Goal: Task Accomplishment & Management: Manage account settings

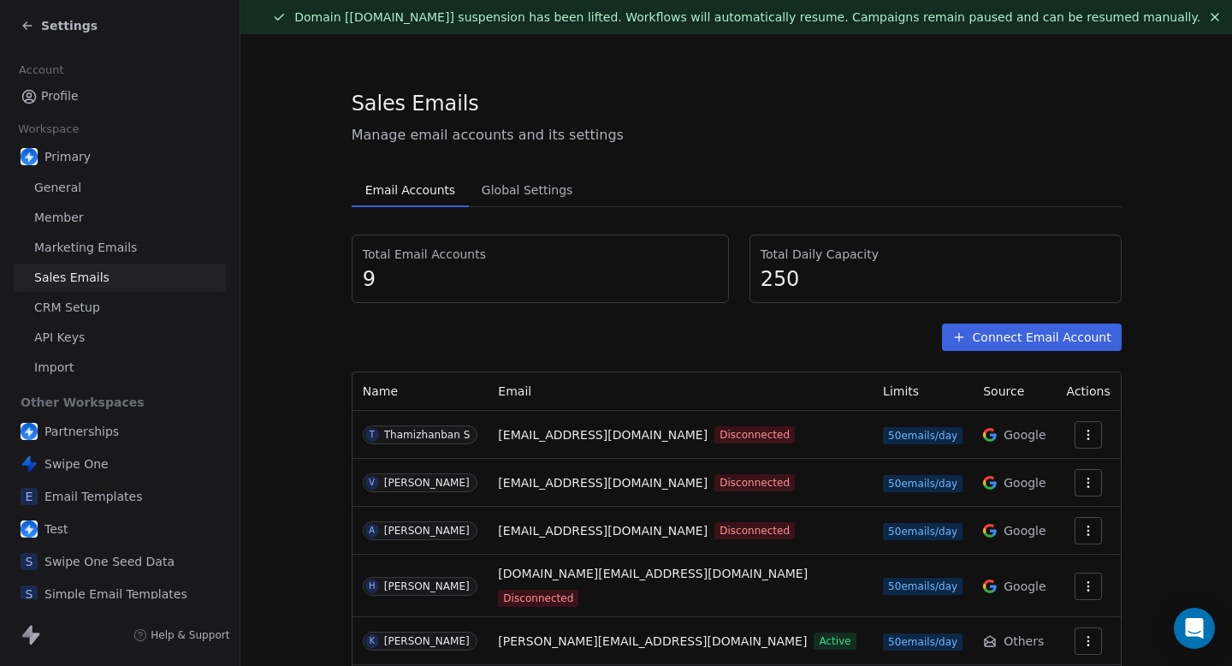
click at [1196, 406] on section "Sales Emails Manage email accounts and its settings Email Accounts Email Accoun…" at bounding box center [736, 473] width 992 height 878
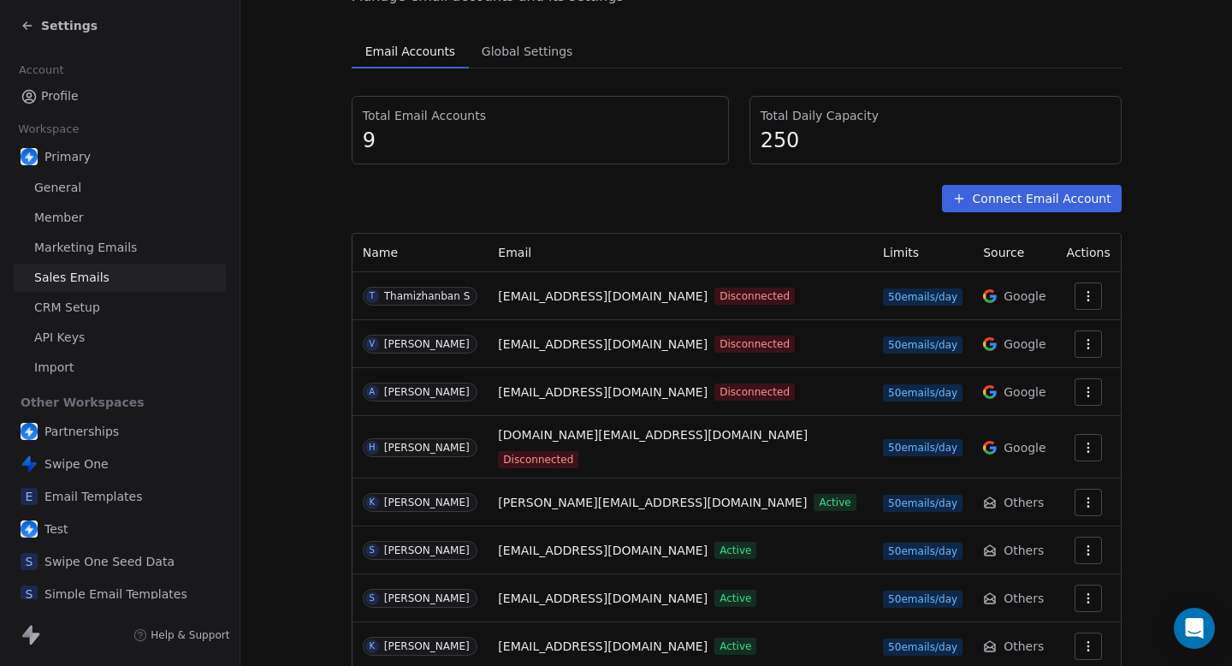
scroll to position [137, 0]
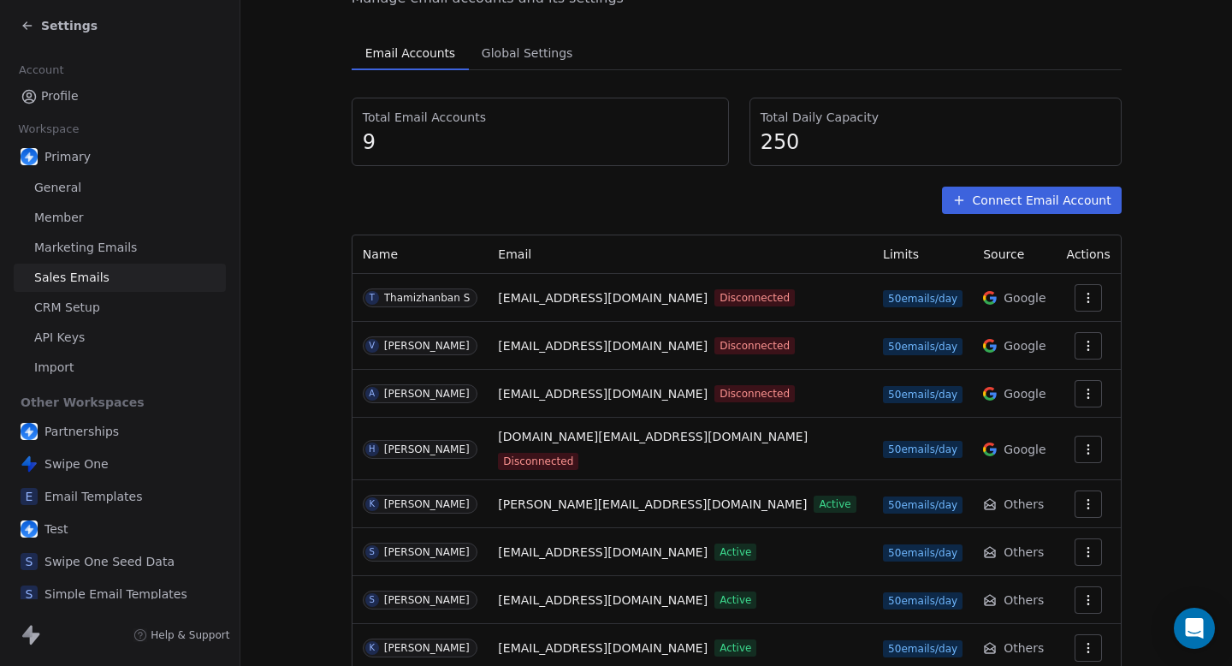
click at [276, 253] on section "Sales Emails Manage email accounts and its settings Email Accounts Email Accoun…" at bounding box center [736, 336] width 992 height 878
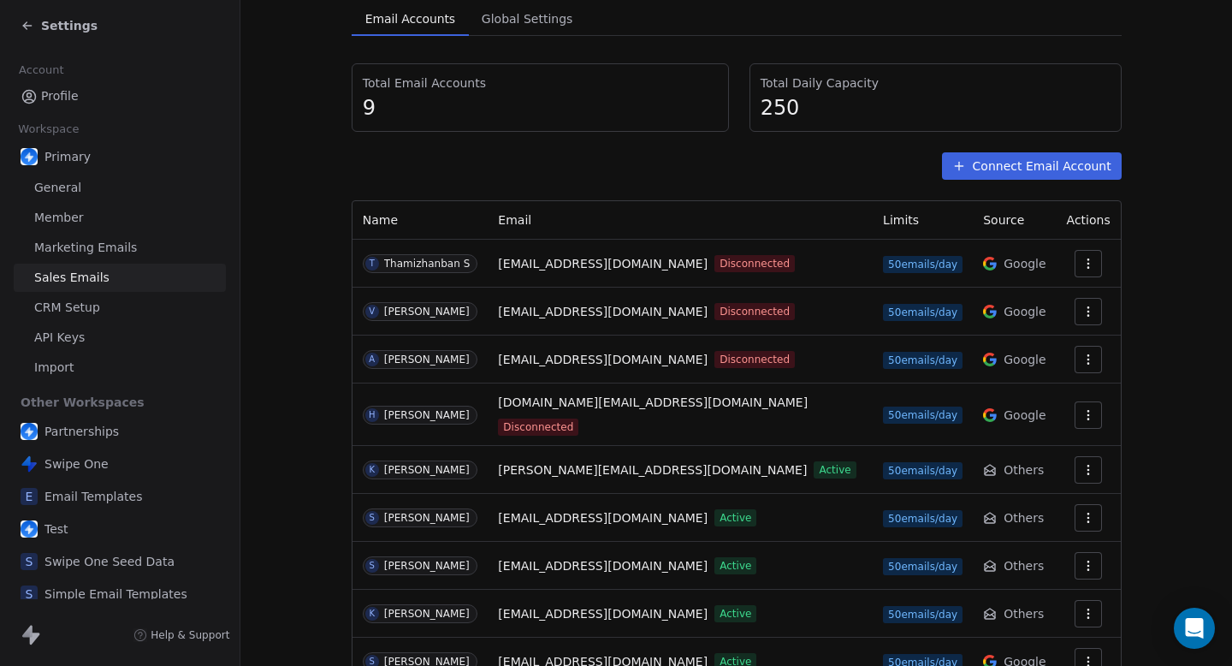
scroll to position [232, 0]
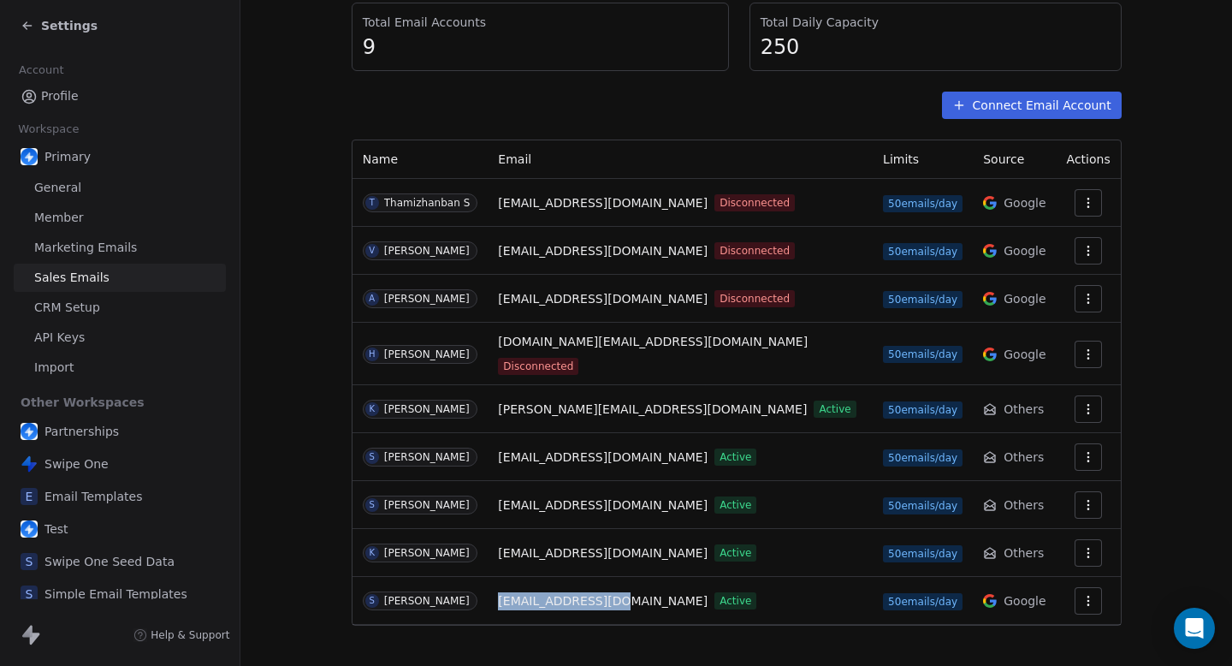
drag, startPoint x: 652, startPoint y: 594, endPoint x: 525, endPoint y: 588, distance: 126.8
click at [525, 588] on td "[EMAIL_ADDRESS][DOMAIN_NAME] Active" at bounding box center [680, 601] width 385 height 48
click at [478, 591] on div "S [PERSON_NAME]" at bounding box center [421, 600] width 116 height 19
click at [1030, 107] on button "Connect Email Account" at bounding box center [1032, 105] width 180 height 27
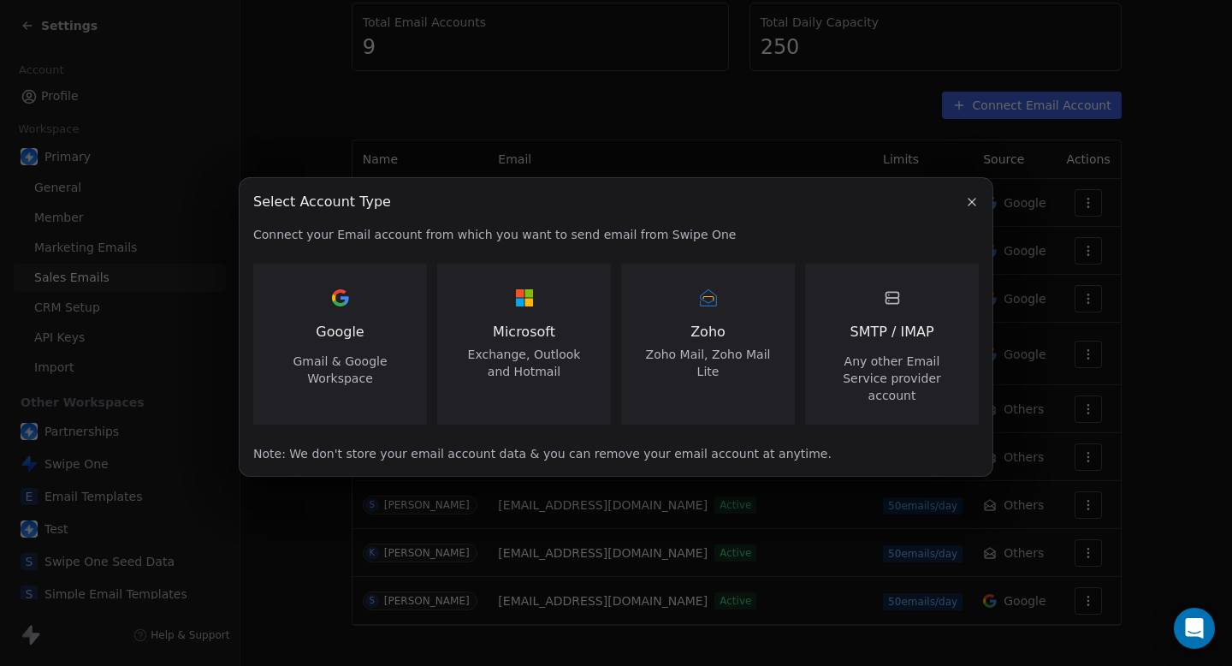
click at [979, 201] on button "button" at bounding box center [972, 202] width 21 height 21
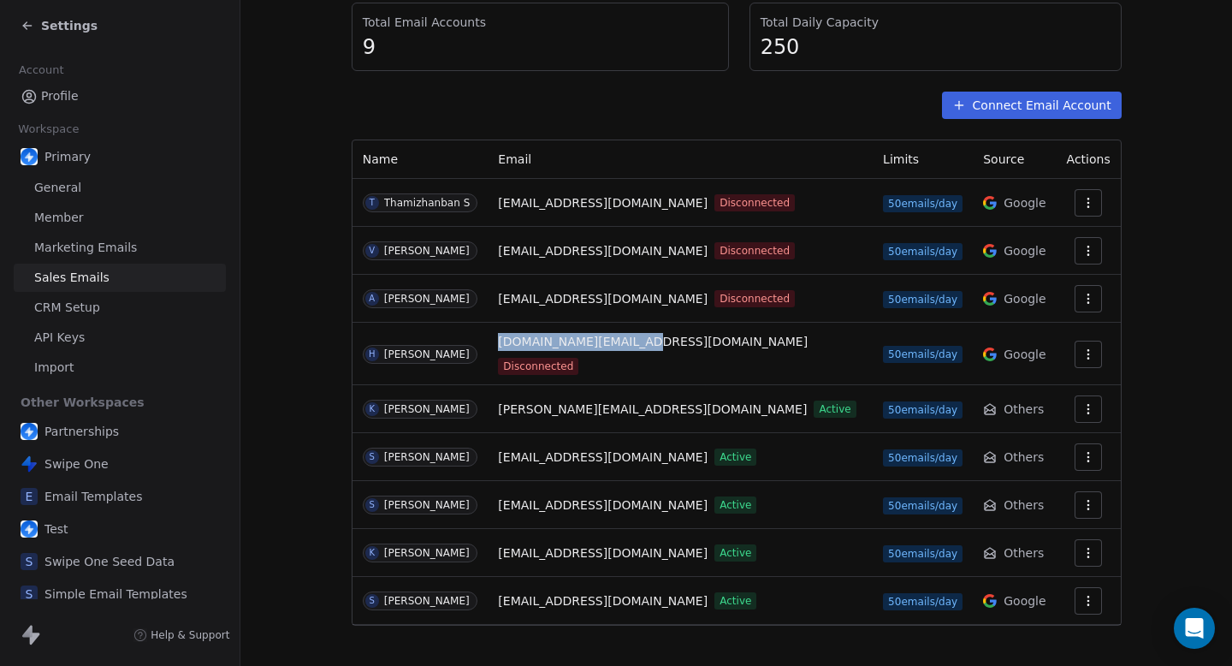
drag, startPoint x: 514, startPoint y: 345, endPoint x: 668, endPoint y: 347, distance: 153.2
click at [668, 347] on tr "[PERSON_NAME] [DOMAIN_NAME][EMAIL_ADDRESS][DOMAIN_NAME] Disconnected 50 emails/…" at bounding box center [737, 354] width 768 height 62
click at [1048, 122] on div "Total Email Accounts 9 Total Daily Capacity 250 Connect Email Account Name Emai…" at bounding box center [737, 314] width 770 height 623
click at [1046, 115] on button "Connect Email Account" at bounding box center [1032, 105] width 180 height 27
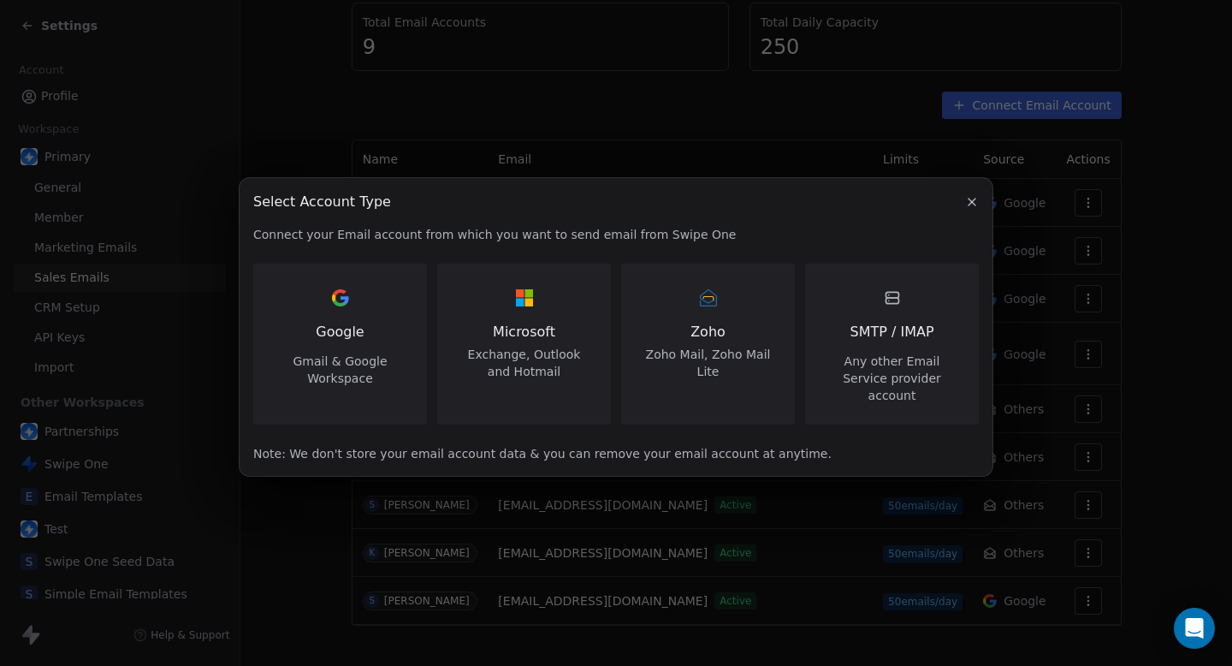
click at [295, 385] on span "Gmail & Google Workspace" at bounding box center [340, 370] width 133 height 34
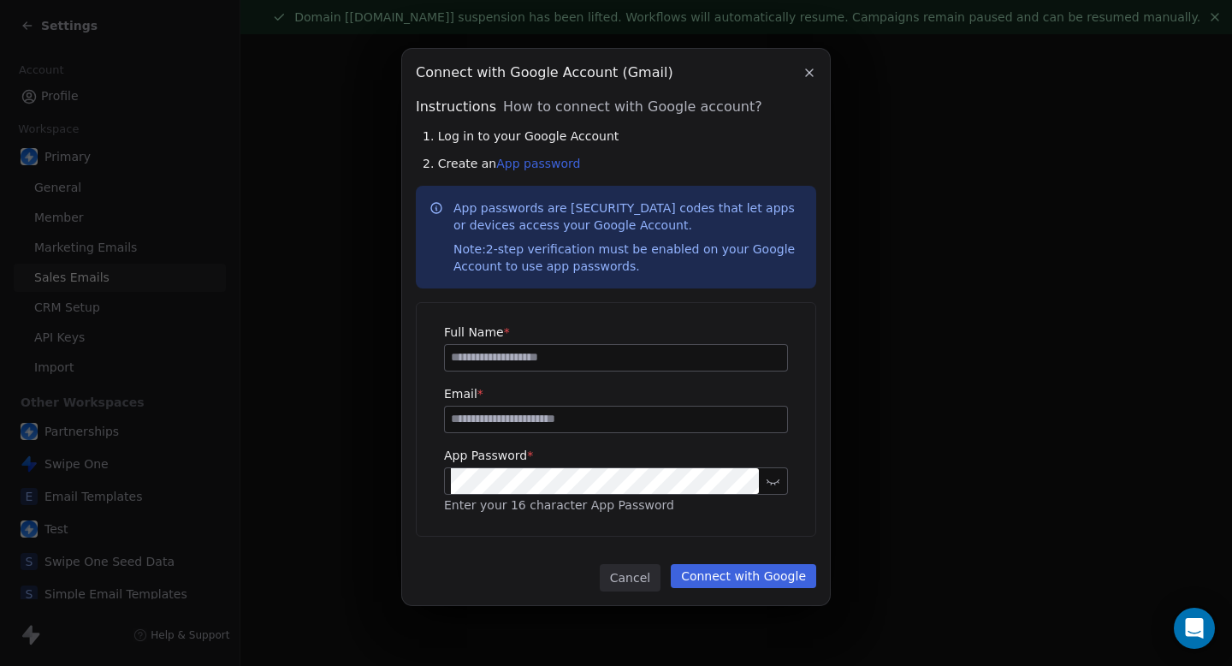
scroll to position [0, 0]
click at [810, 75] on icon "button" at bounding box center [810, 73] width 14 height 14
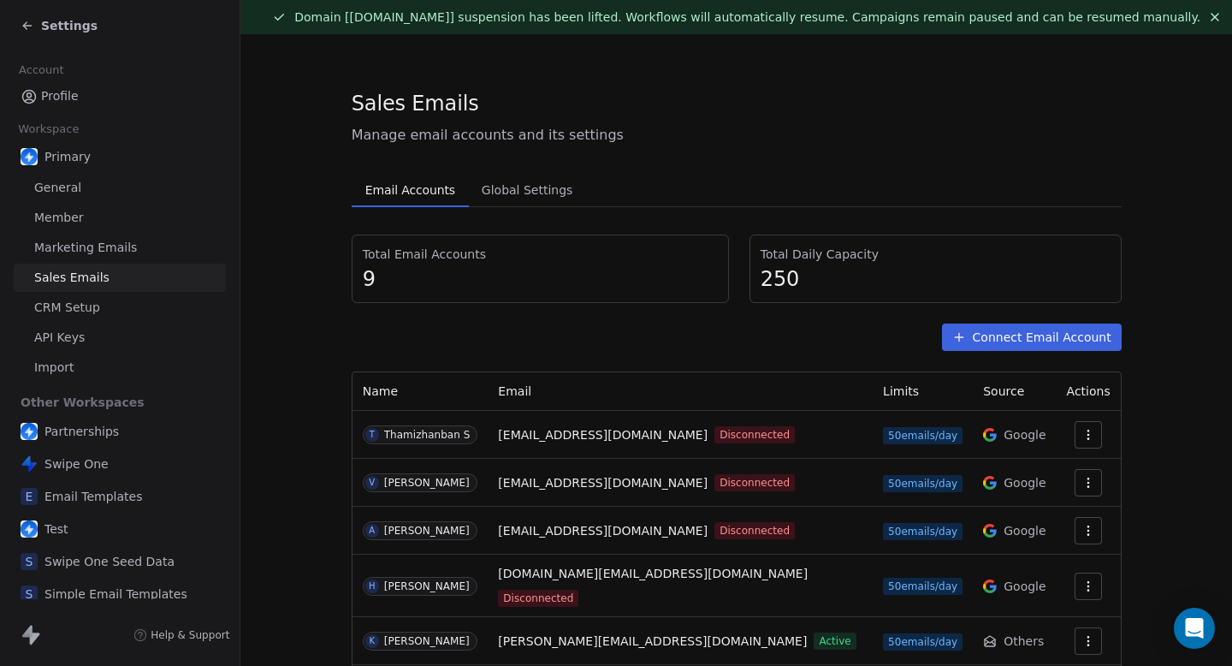
click at [268, 367] on section "Sales Emails Manage email accounts and its settings Email Accounts Email Accoun…" at bounding box center [736, 473] width 992 height 878
